Goal: Information Seeking & Learning: Learn about a topic

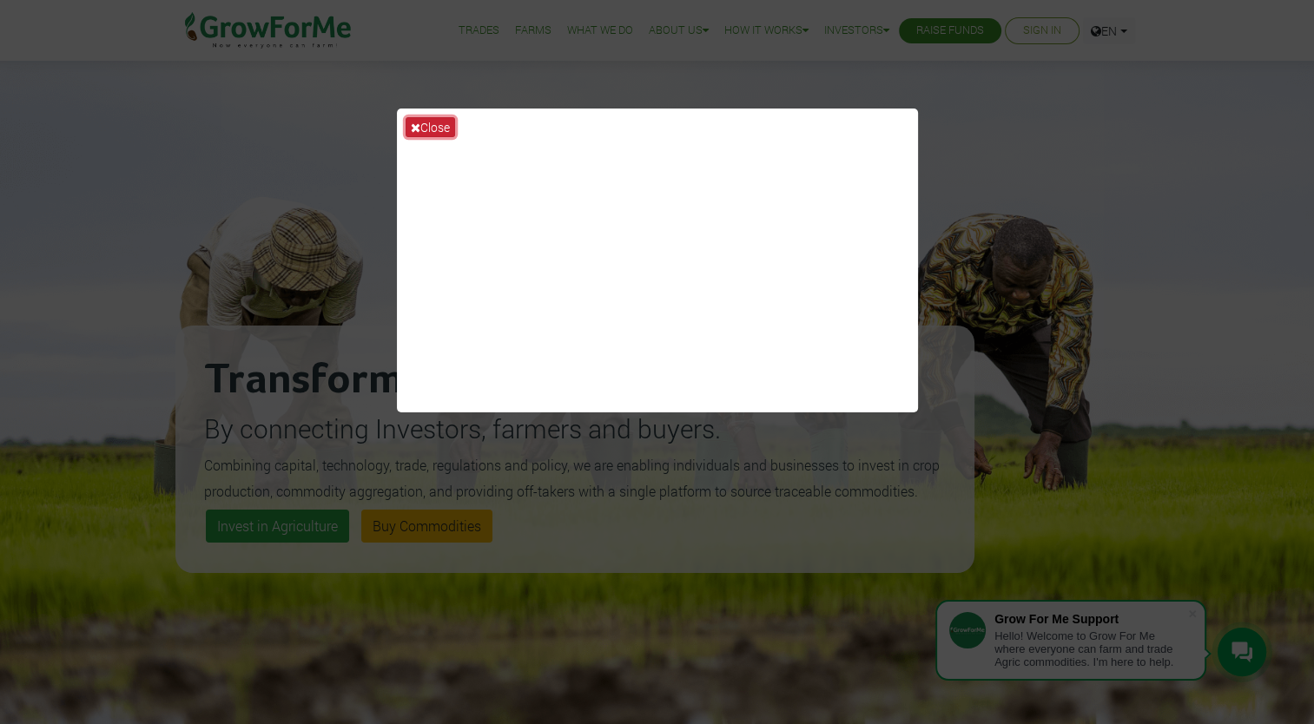
click at [420, 129] on button "Close" at bounding box center [431, 127] width 50 height 20
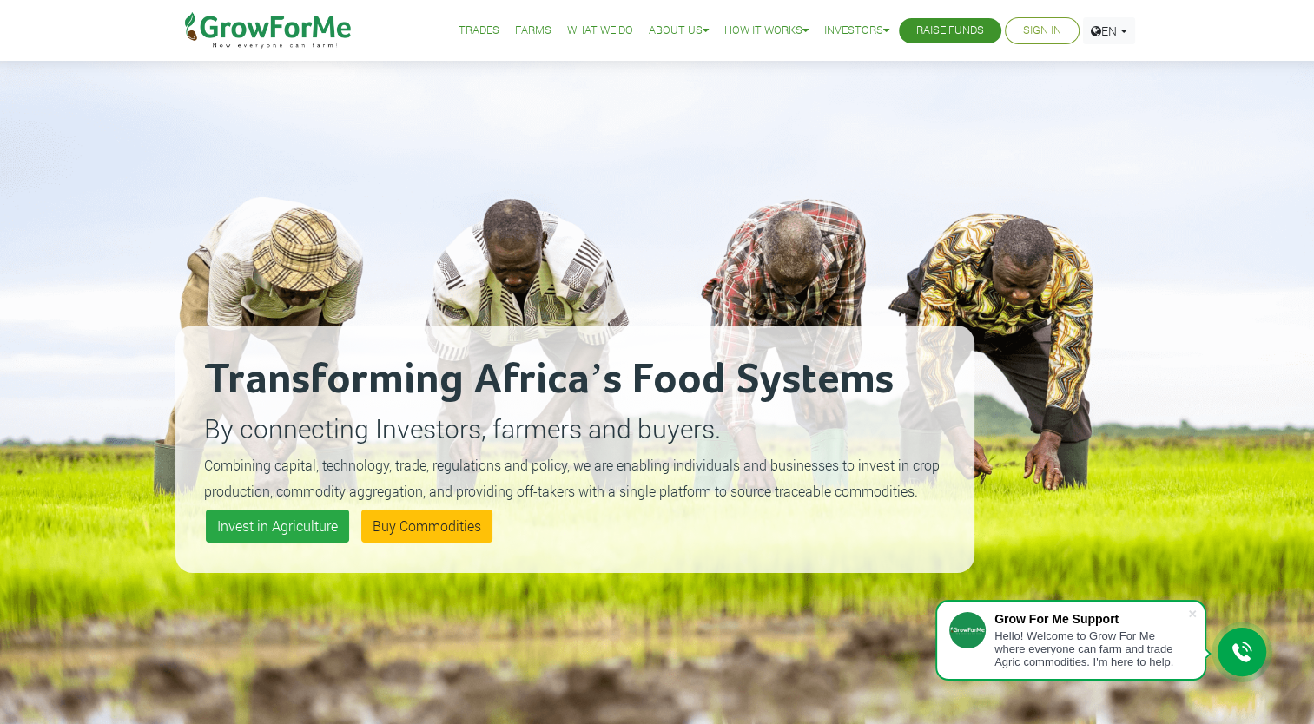
click at [461, 31] on link "Trades" at bounding box center [479, 31] width 41 height 18
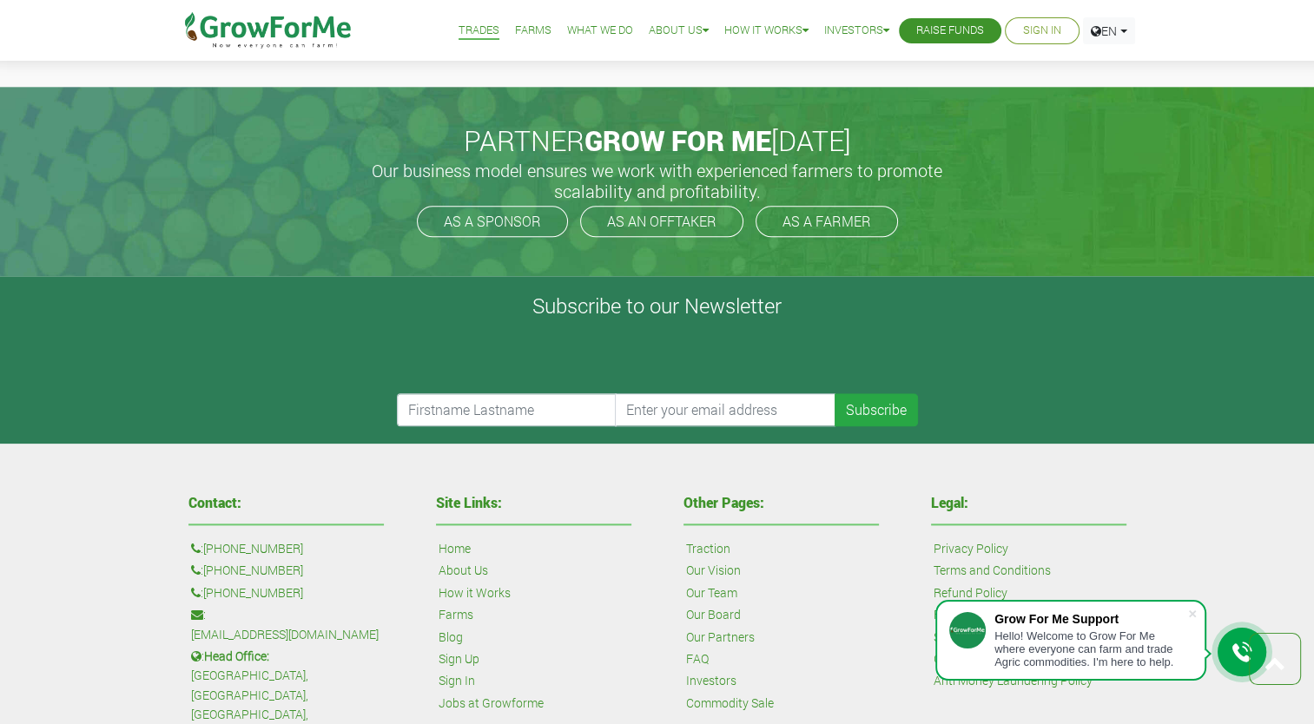
scroll to position [1980, 0]
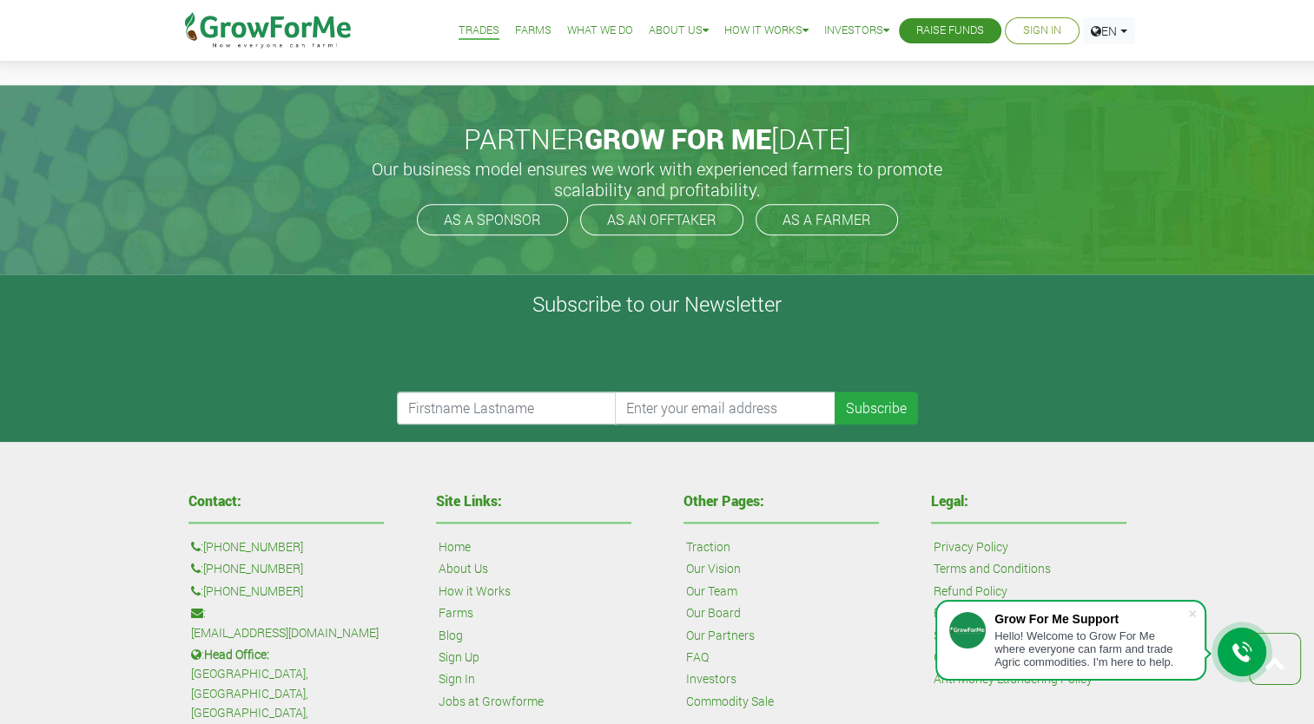
click at [577, 33] on link "What We Do" at bounding box center [600, 31] width 66 height 18
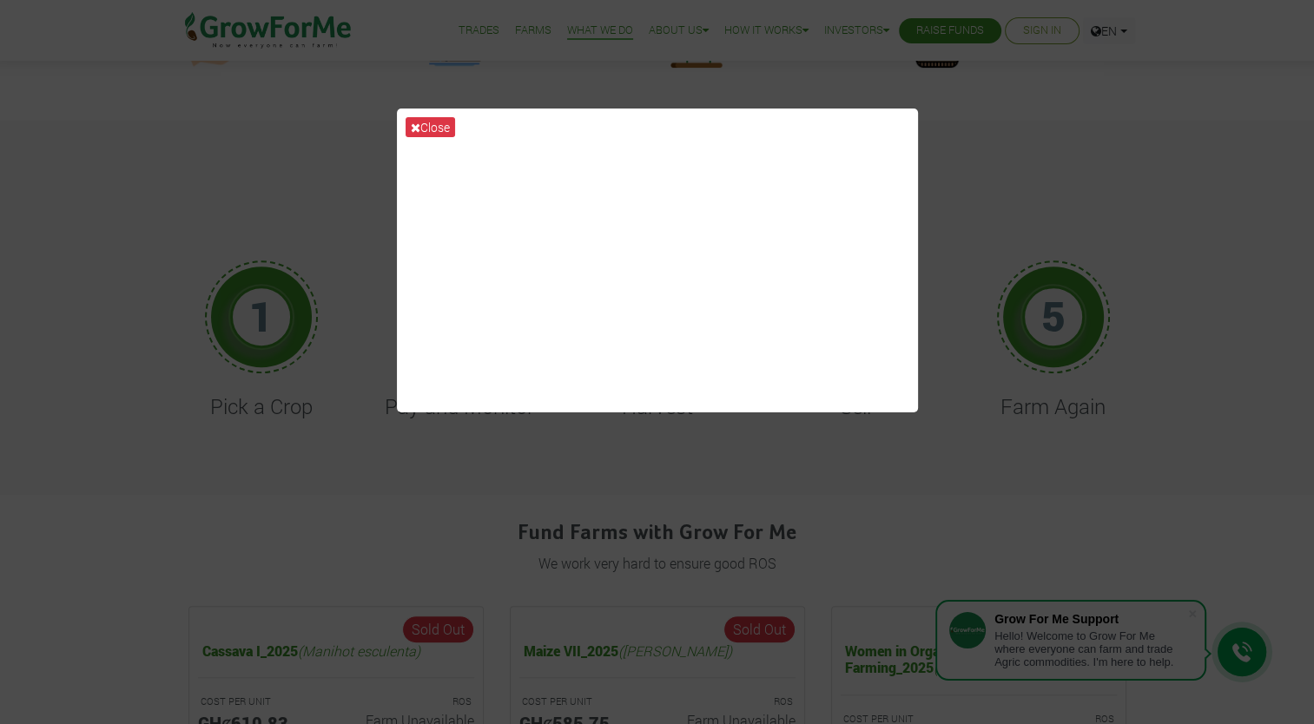
scroll to position [625, 0]
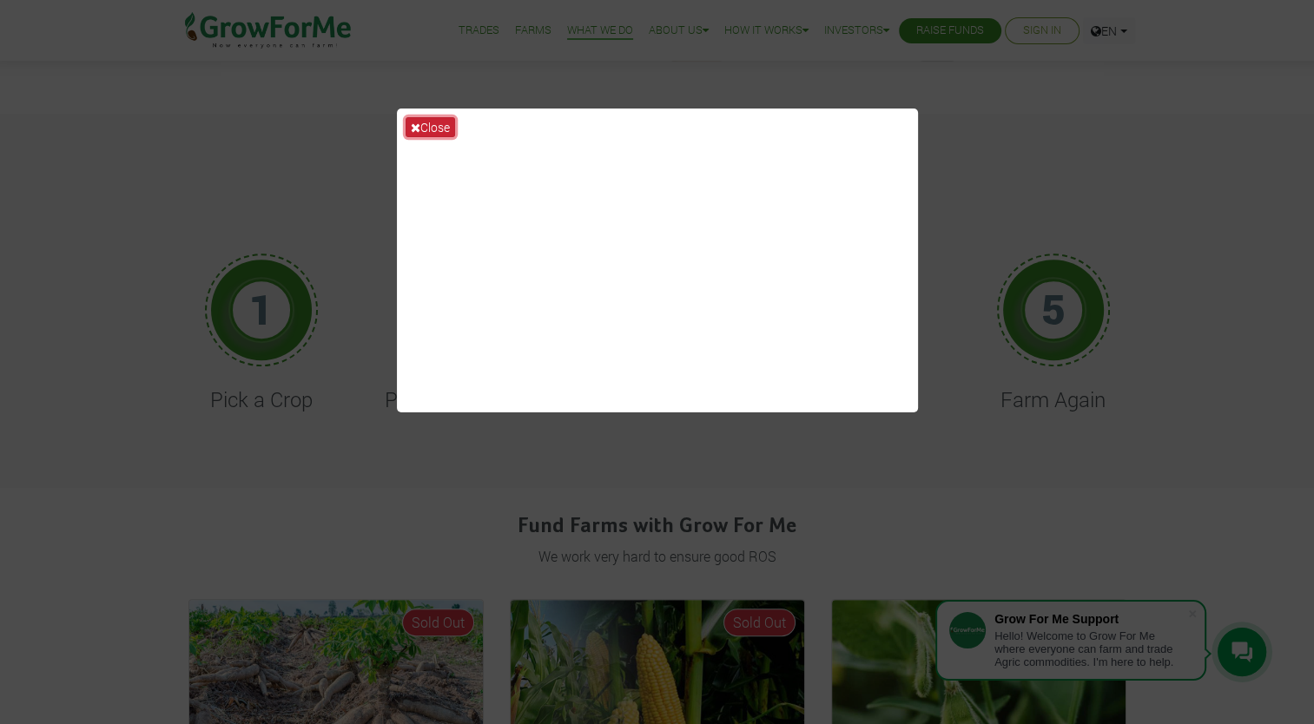
click at [434, 124] on button "Close" at bounding box center [431, 127] width 50 height 20
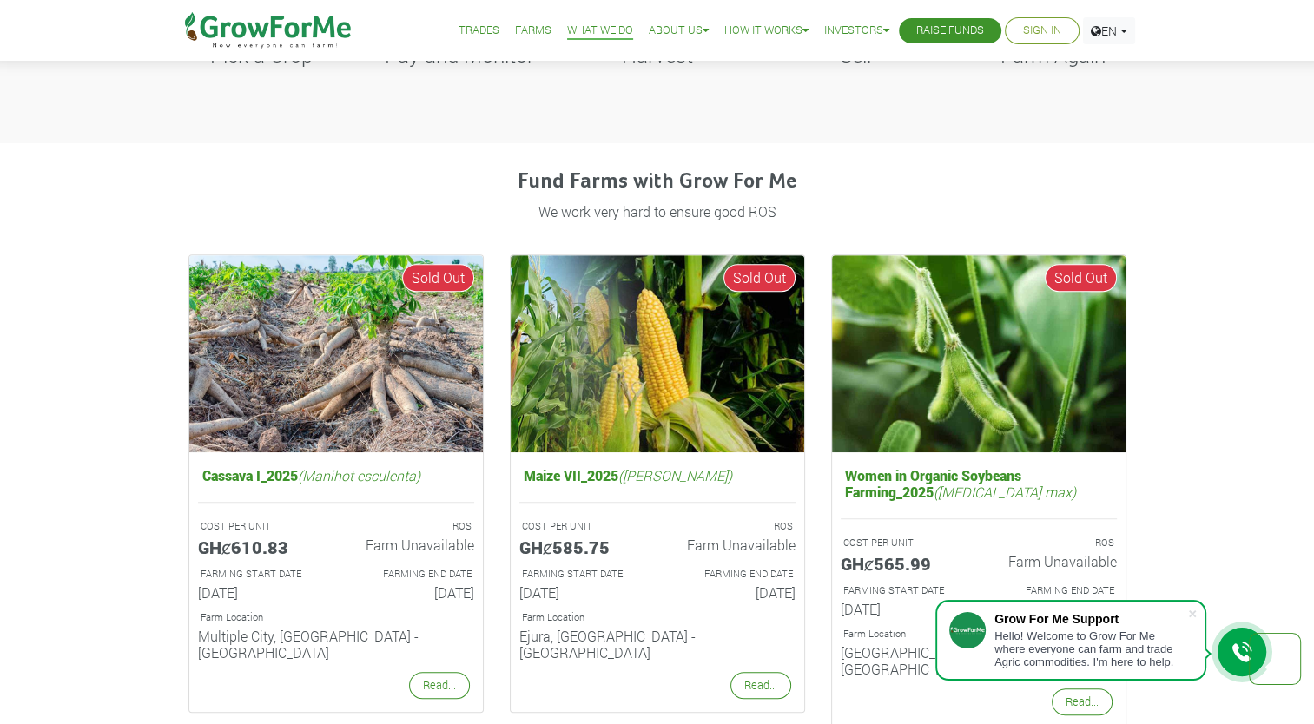
scroll to position [973, 0]
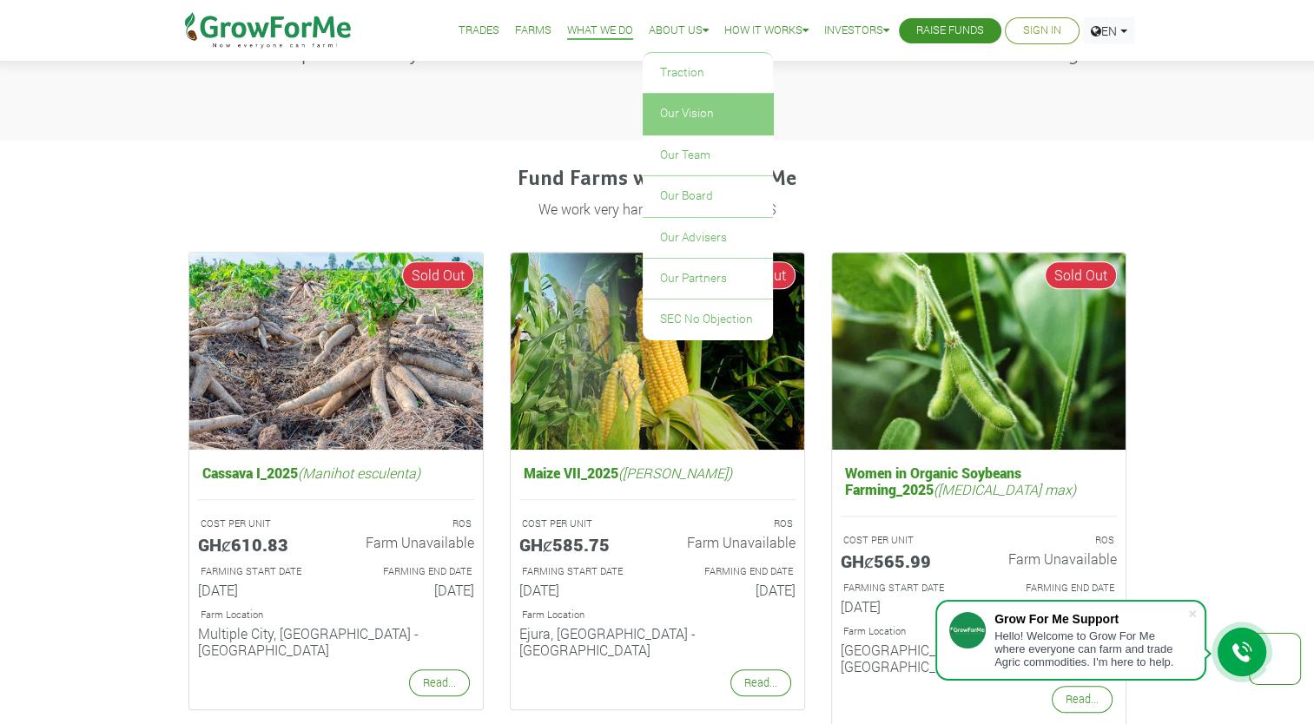
click at [678, 108] on link "Our Vision" at bounding box center [708, 114] width 130 height 40
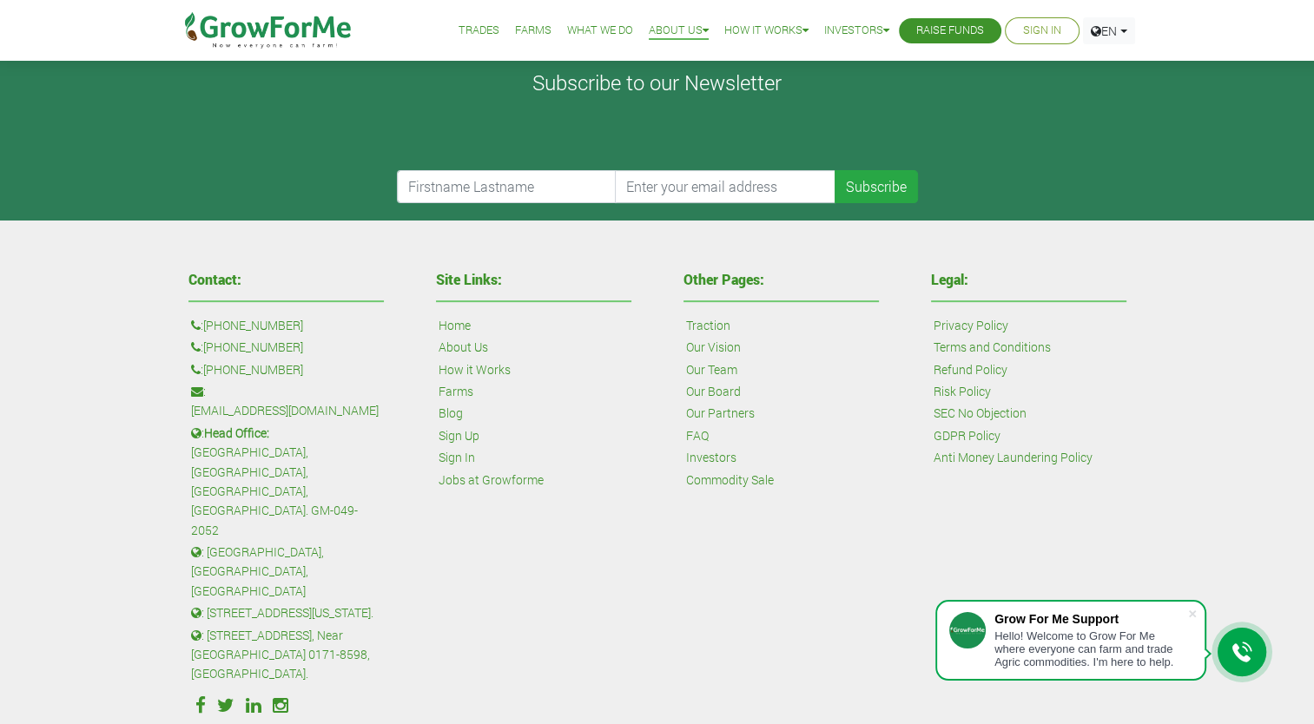
scroll to position [512, 0]
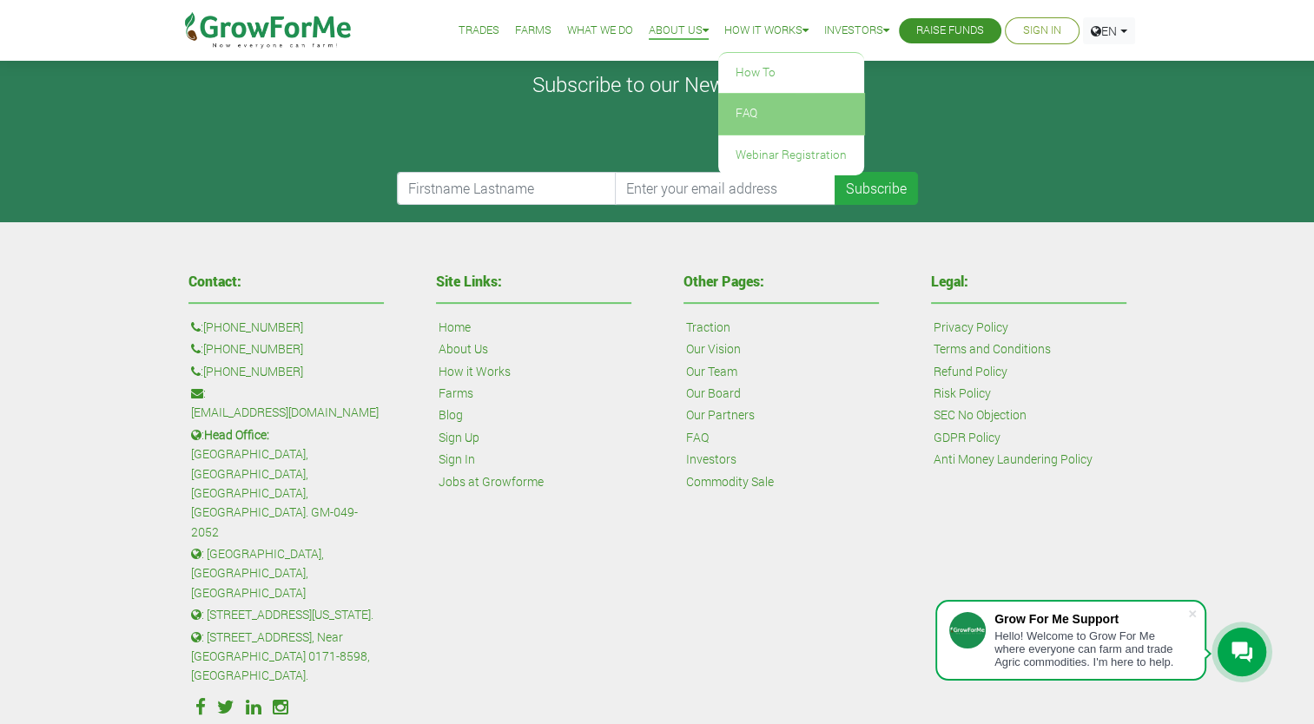
click at [725, 120] on link "FAQ" at bounding box center [791, 114] width 146 height 40
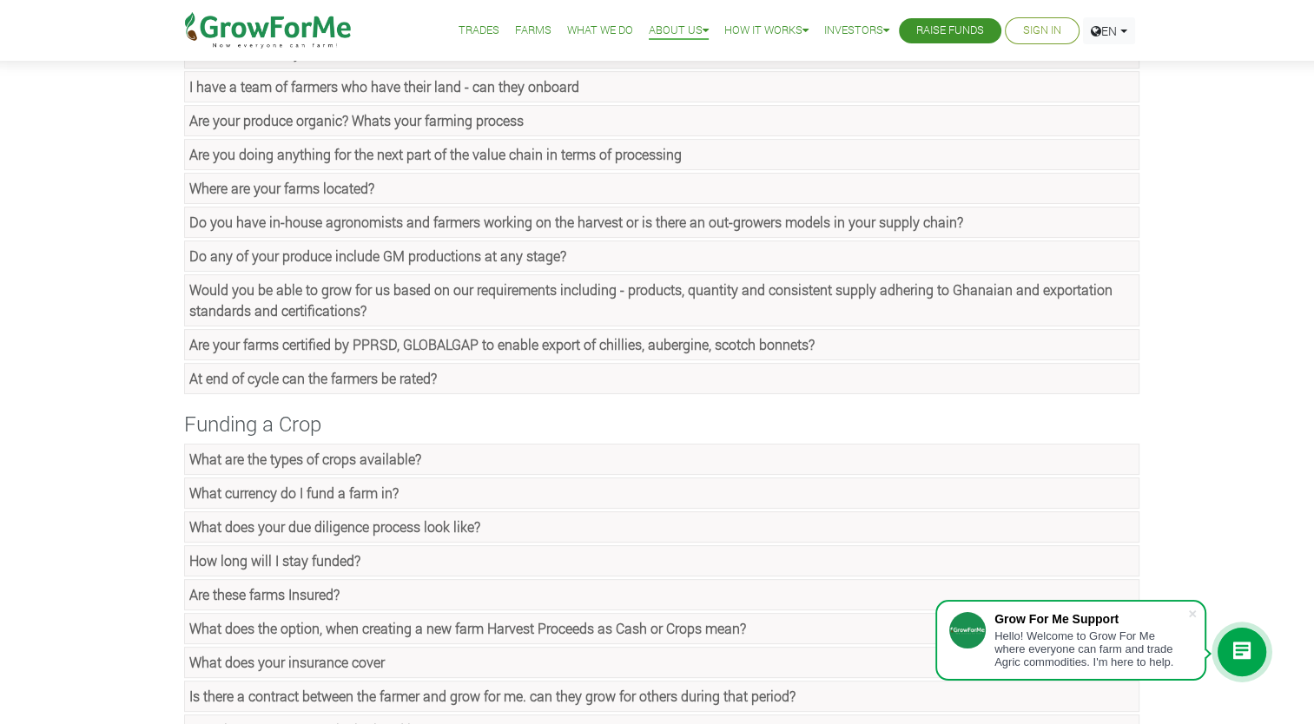
scroll to position [313, 0]
click at [466, 30] on link "Trades" at bounding box center [479, 31] width 41 height 18
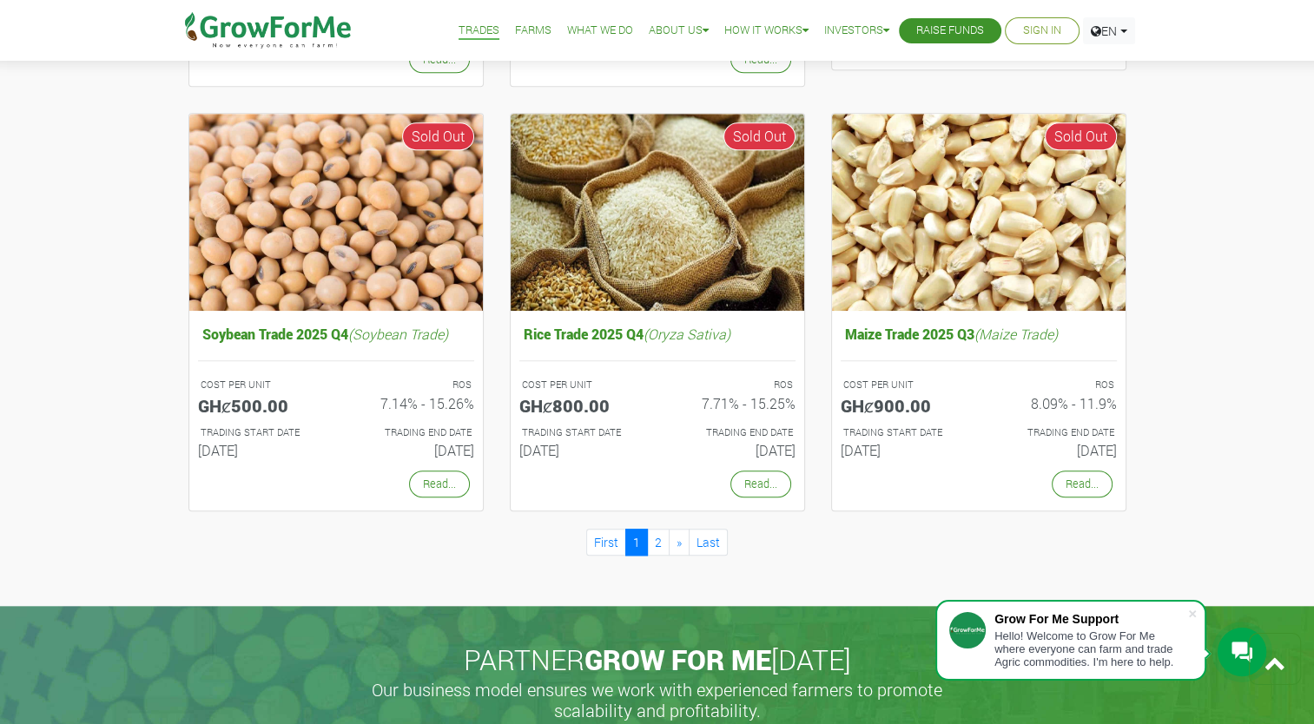
scroll to position [1564, 0]
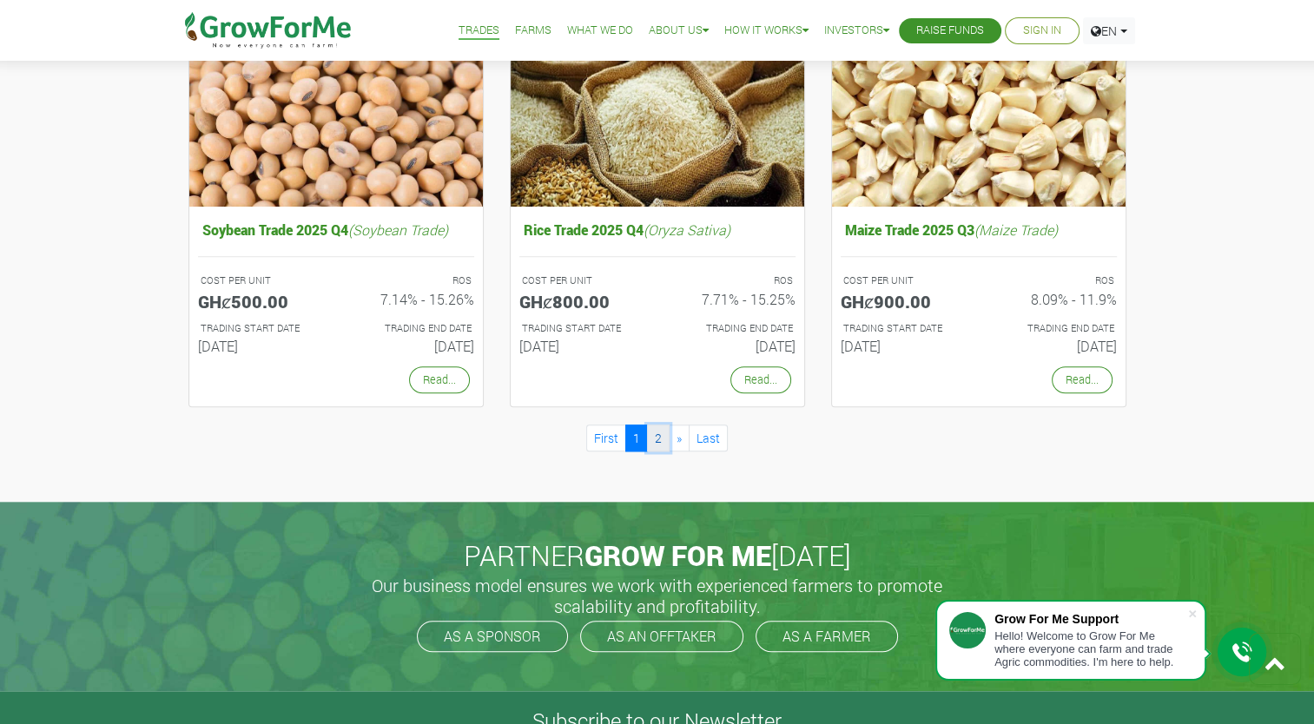
click at [654, 434] on link "2" at bounding box center [658, 438] width 23 height 27
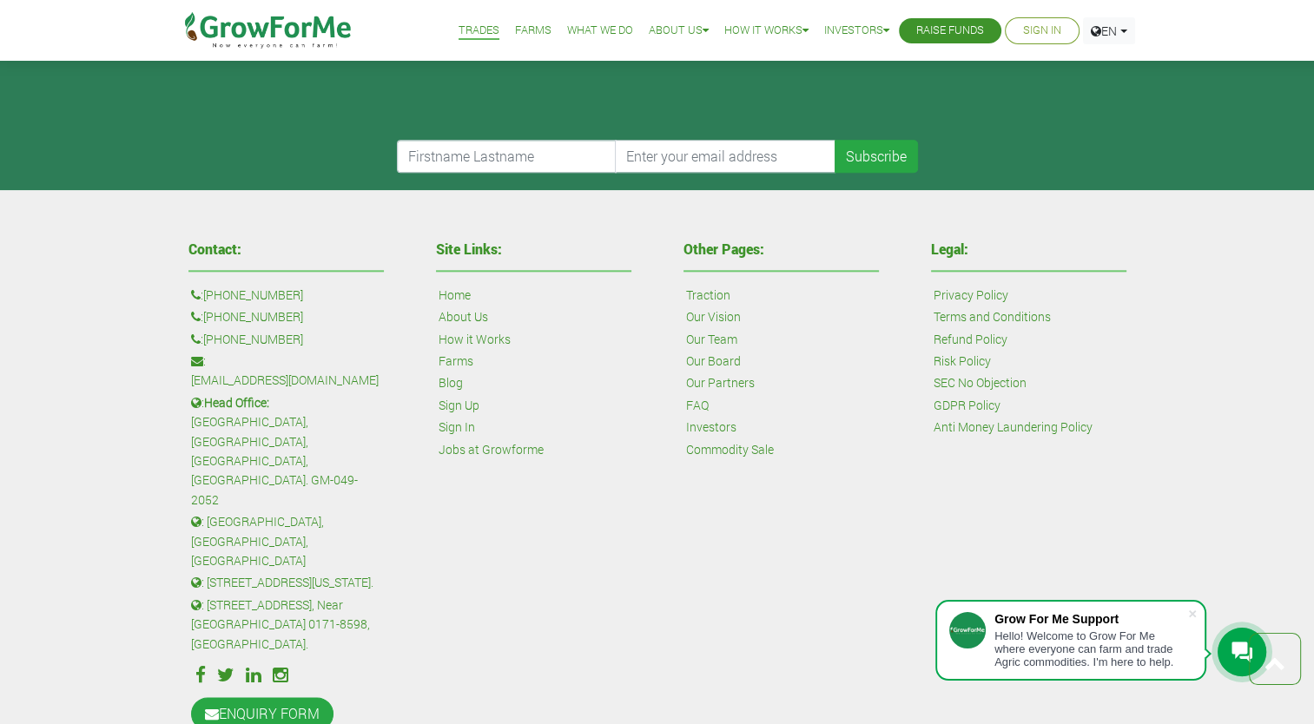
scroll to position [1826, 0]
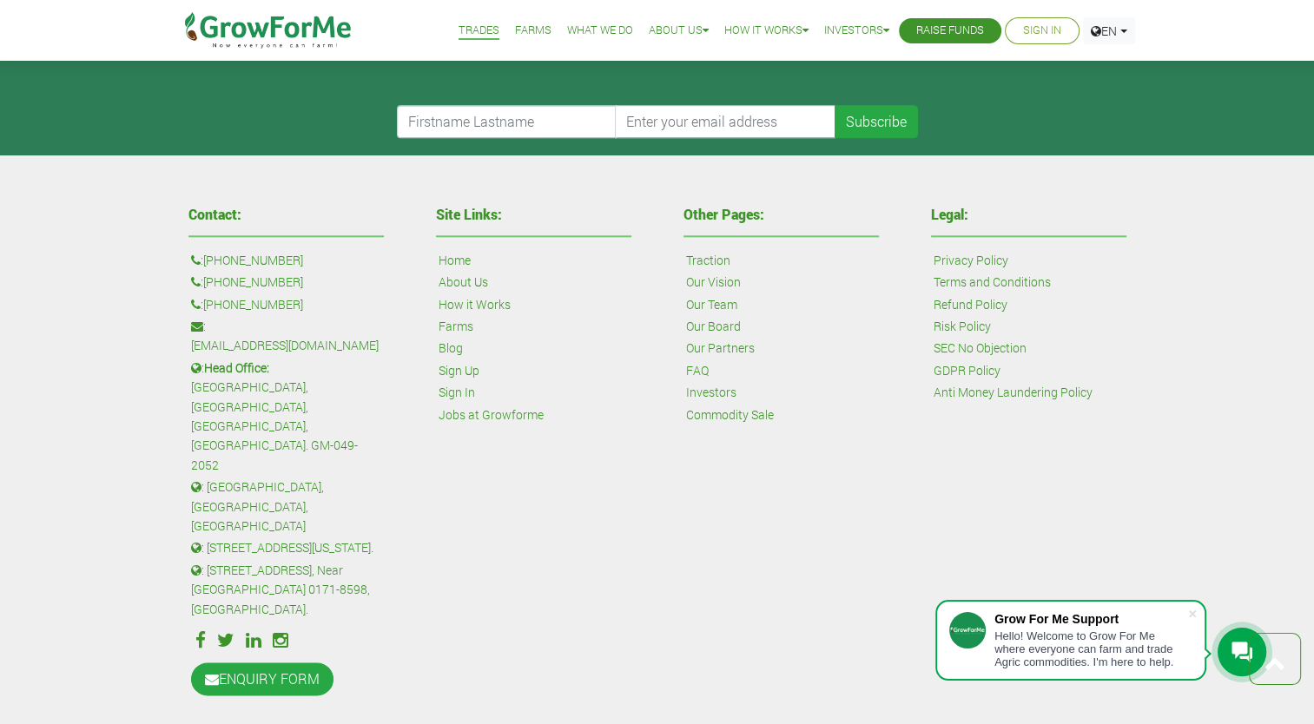
click at [515, 33] on link "Farms" at bounding box center [533, 31] width 36 height 18
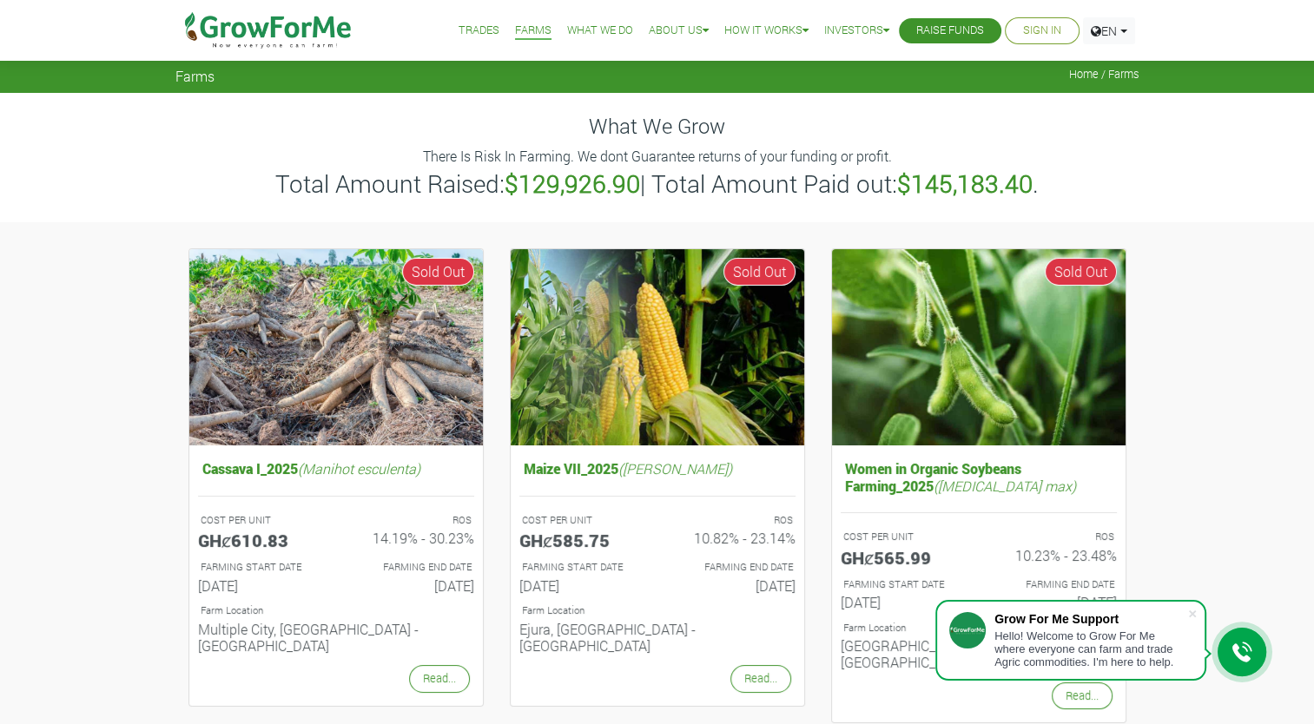
click at [592, 27] on link "What We Do" at bounding box center [600, 31] width 66 height 18
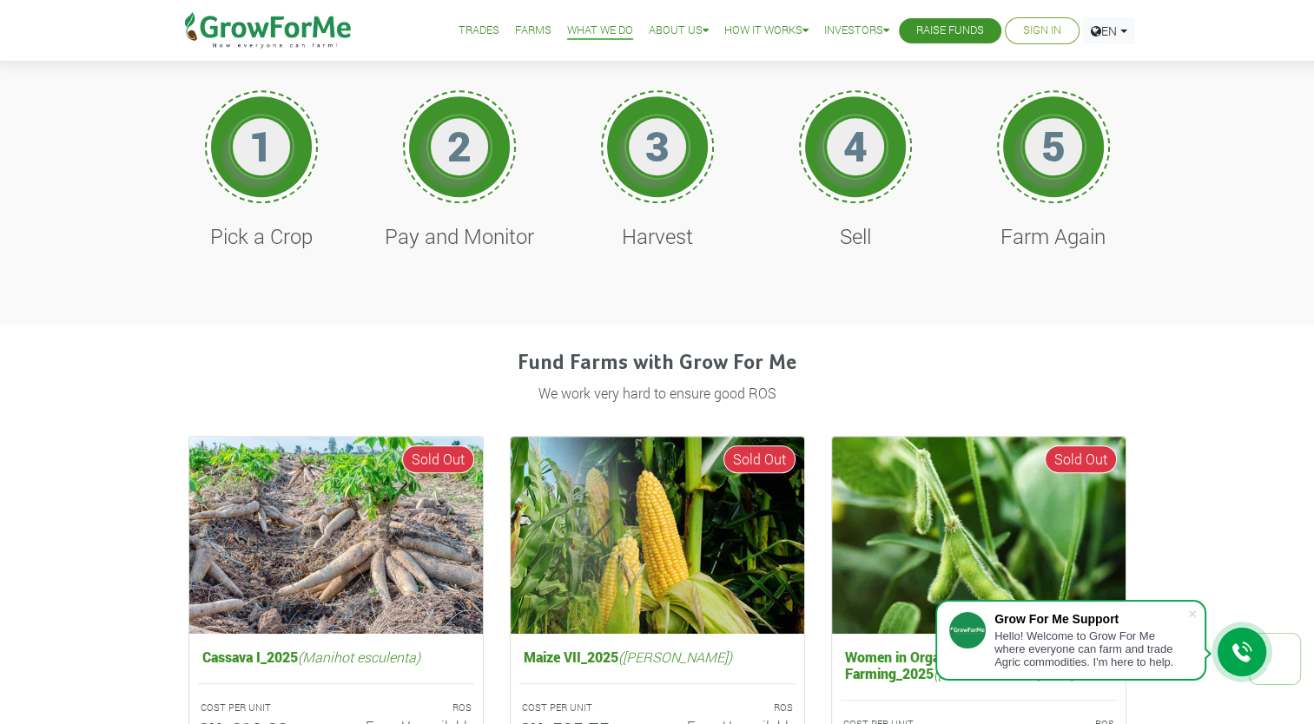
scroll to position [938, 0]
